Goal: Find specific page/section: Find specific page/section

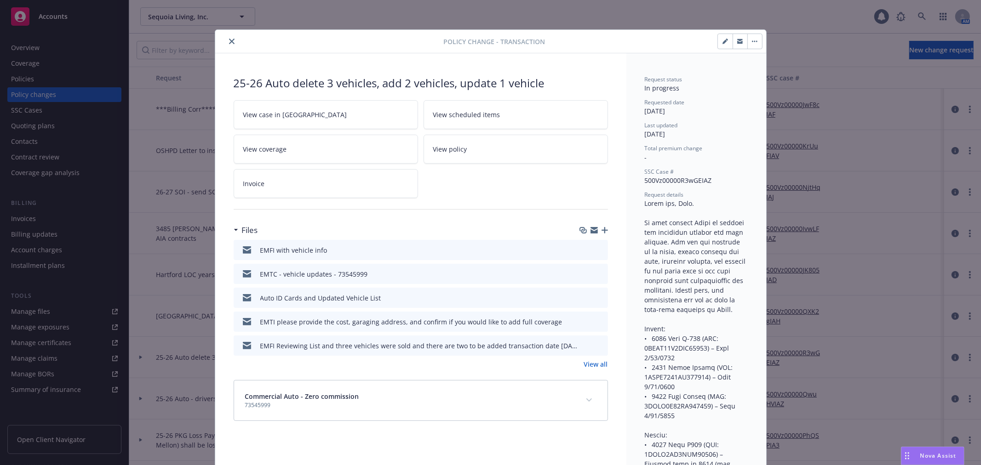
scroll to position [28, 0]
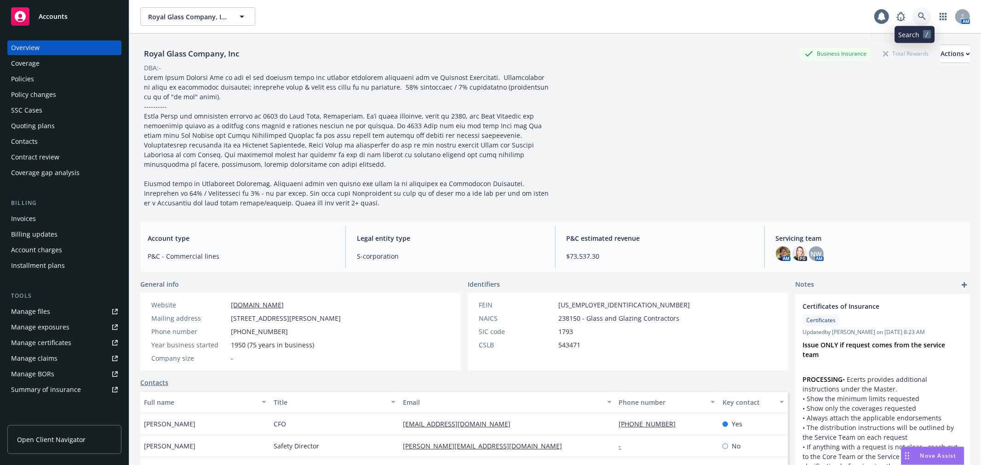
click at [918, 13] on icon at bounding box center [922, 16] width 8 height 8
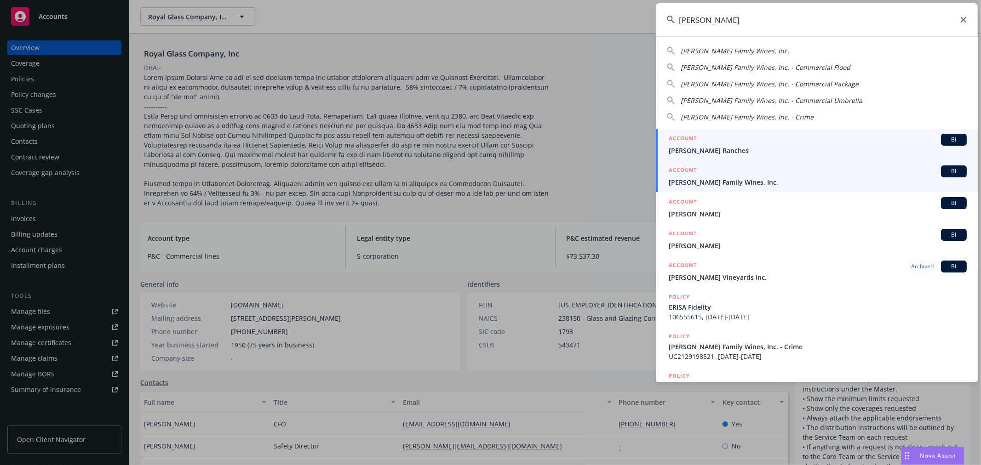
type input "scheid"
click at [764, 181] on span "Scheid Family Wines, Inc." at bounding box center [818, 182] width 298 height 10
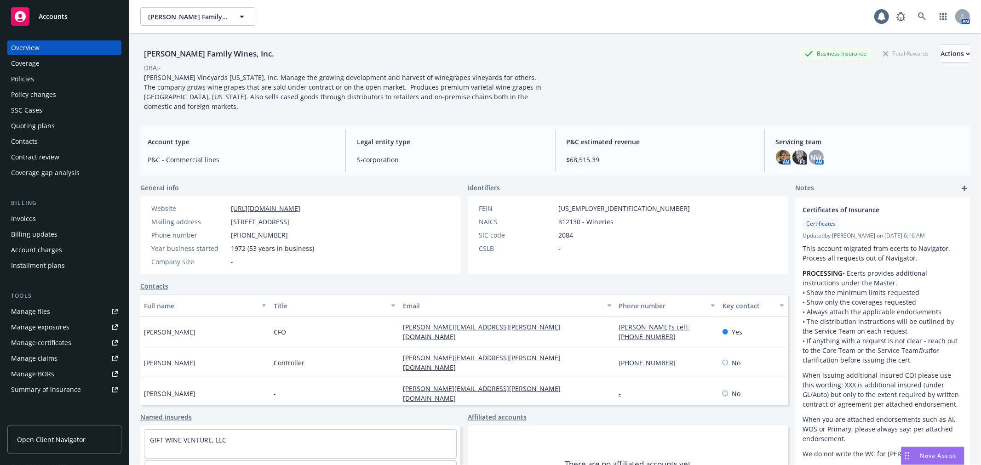
click at [53, 78] on div "Policies" at bounding box center [64, 79] width 107 height 15
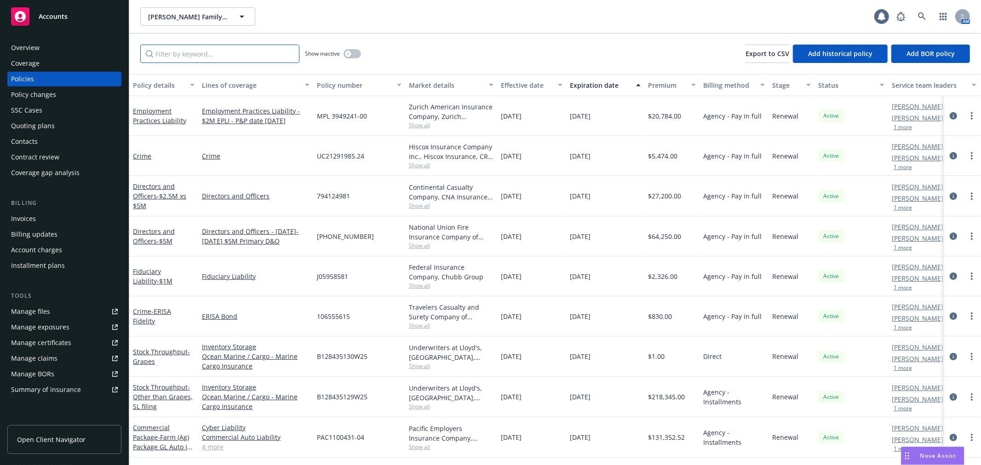
click at [194, 57] on input "Filter by keyword..." at bounding box center [219, 54] width 159 height 18
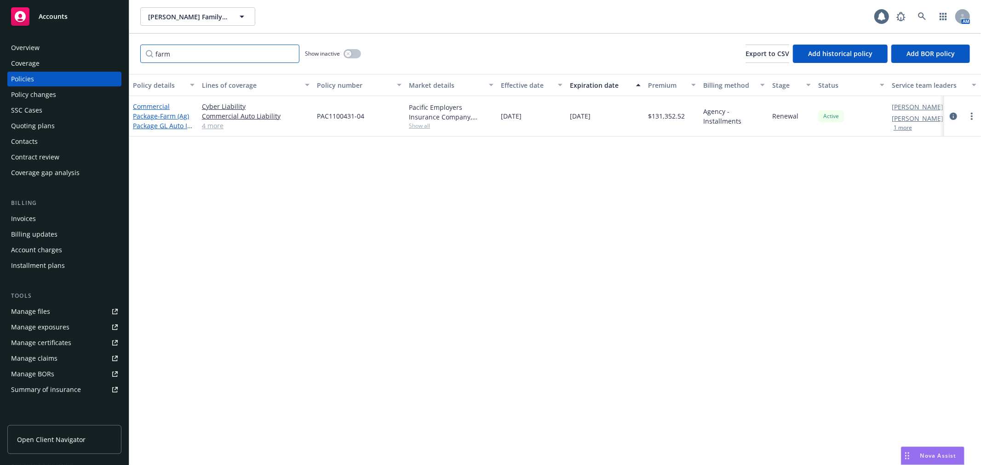
type input "farm"
click at [150, 120] on link "Commercial Package - Farm (Ag) Package GL Auto IM POLL" at bounding box center [163, 121] width 60 height 38
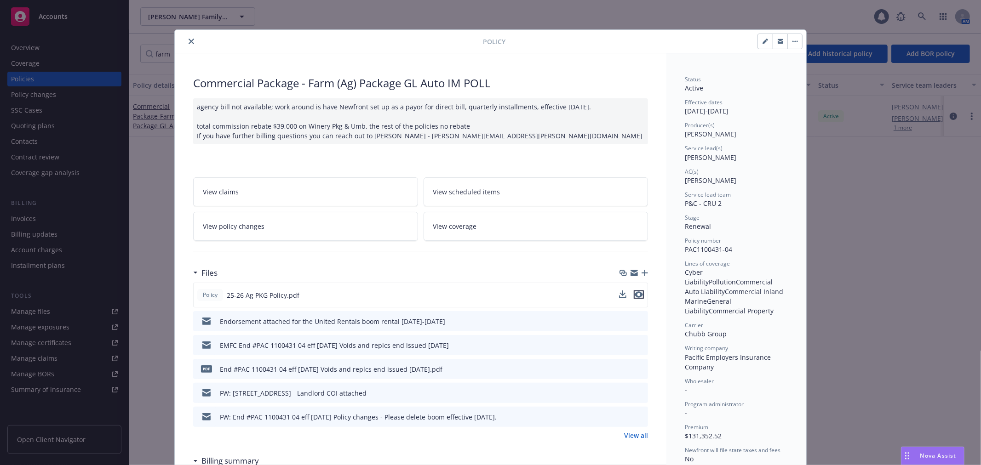
click at [635, 292] on icon "preview file" at bounding box center [639, 295] width 8 height 6
